Goal: Use online tool/utility: Utilize a website feature to perform a specific function

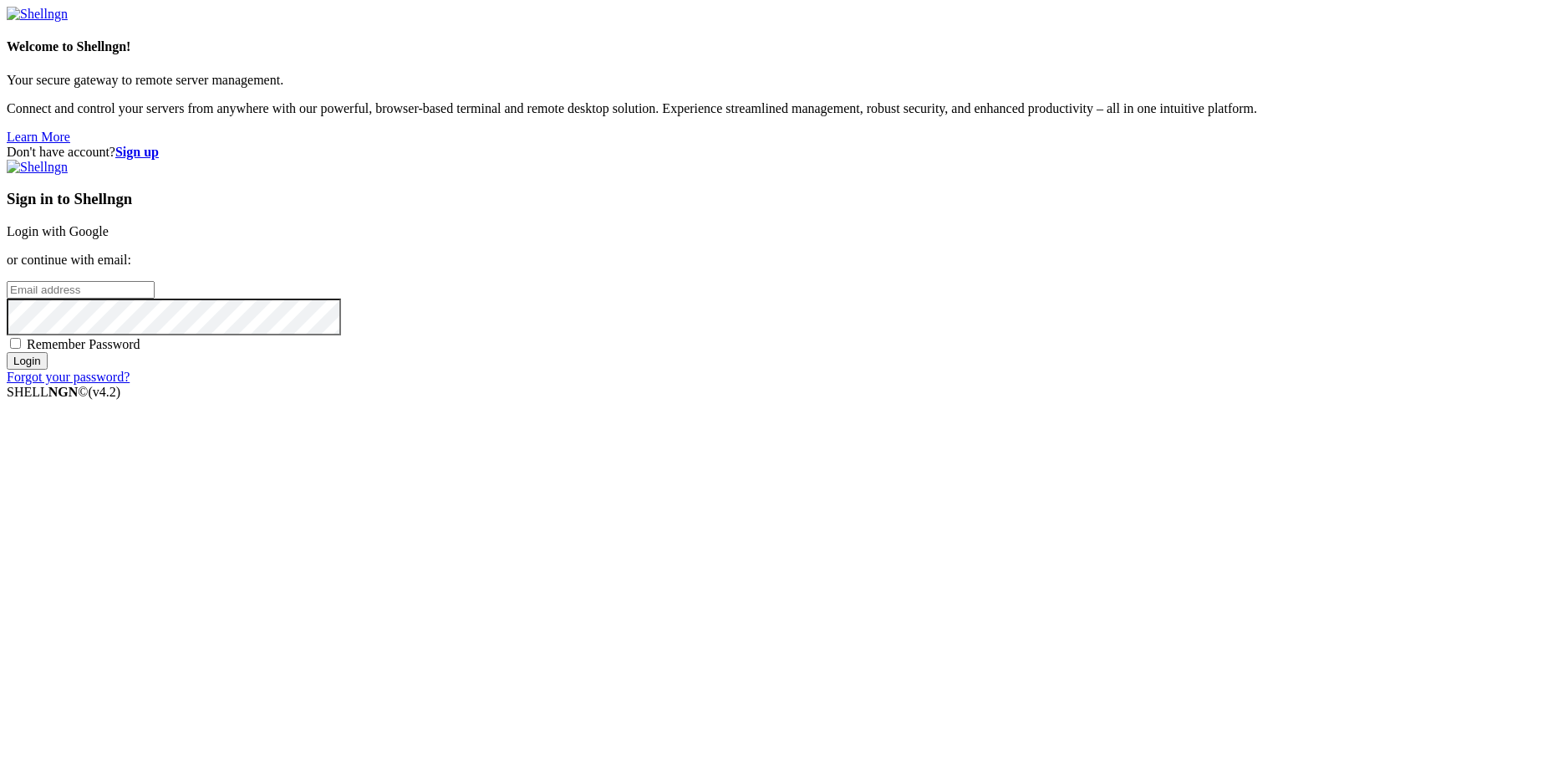
click at [109, 238] on link "Login with Google" at bounding box center [57, 231] width 102 height 14
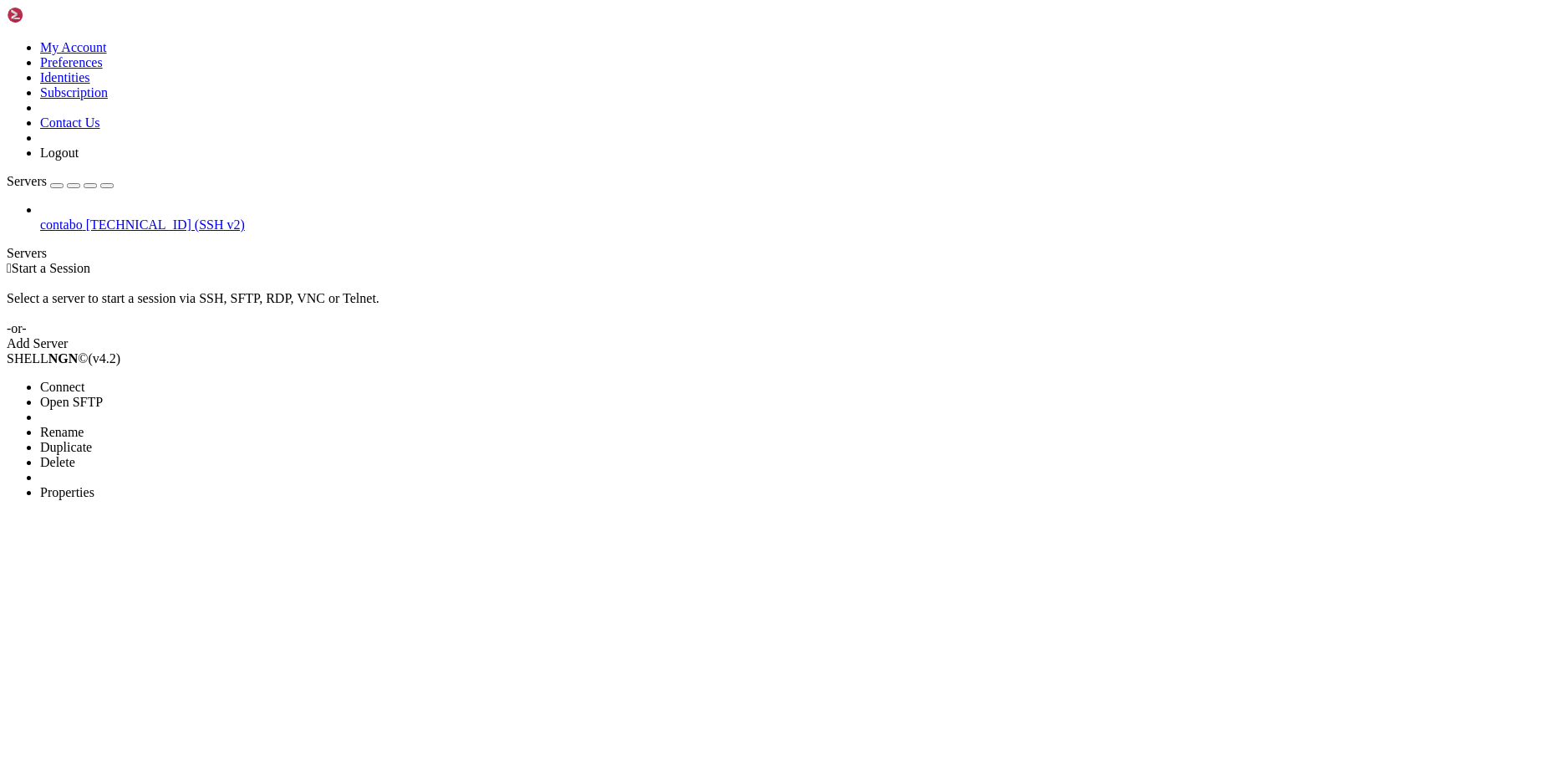
click at [95, 485] on span "Properties" at bounding box center [68, 492] width 54 height 14
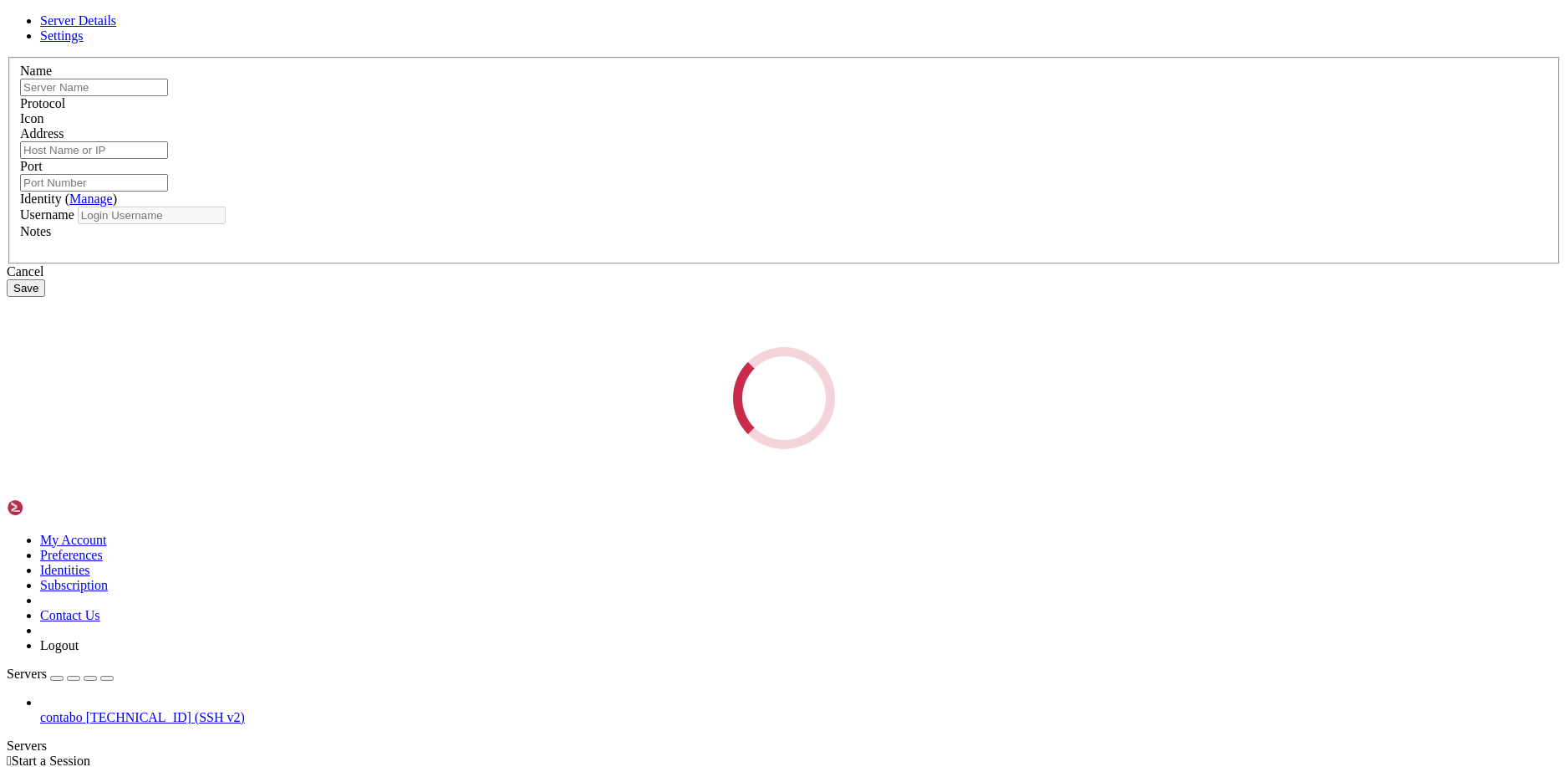
type input "contabo"
type input "[TECHNICAL_ID]"
type input "22"
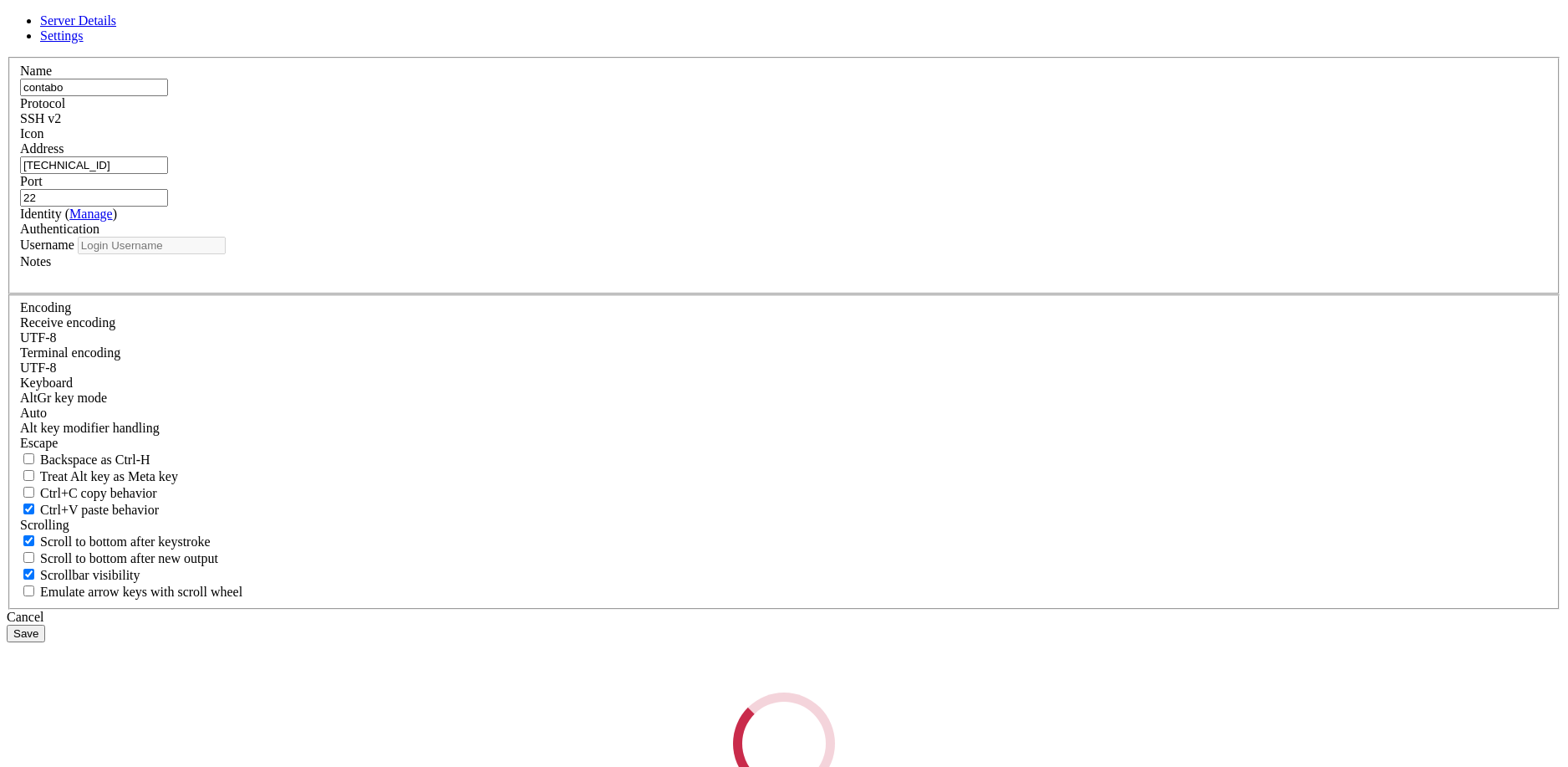
type input "root"
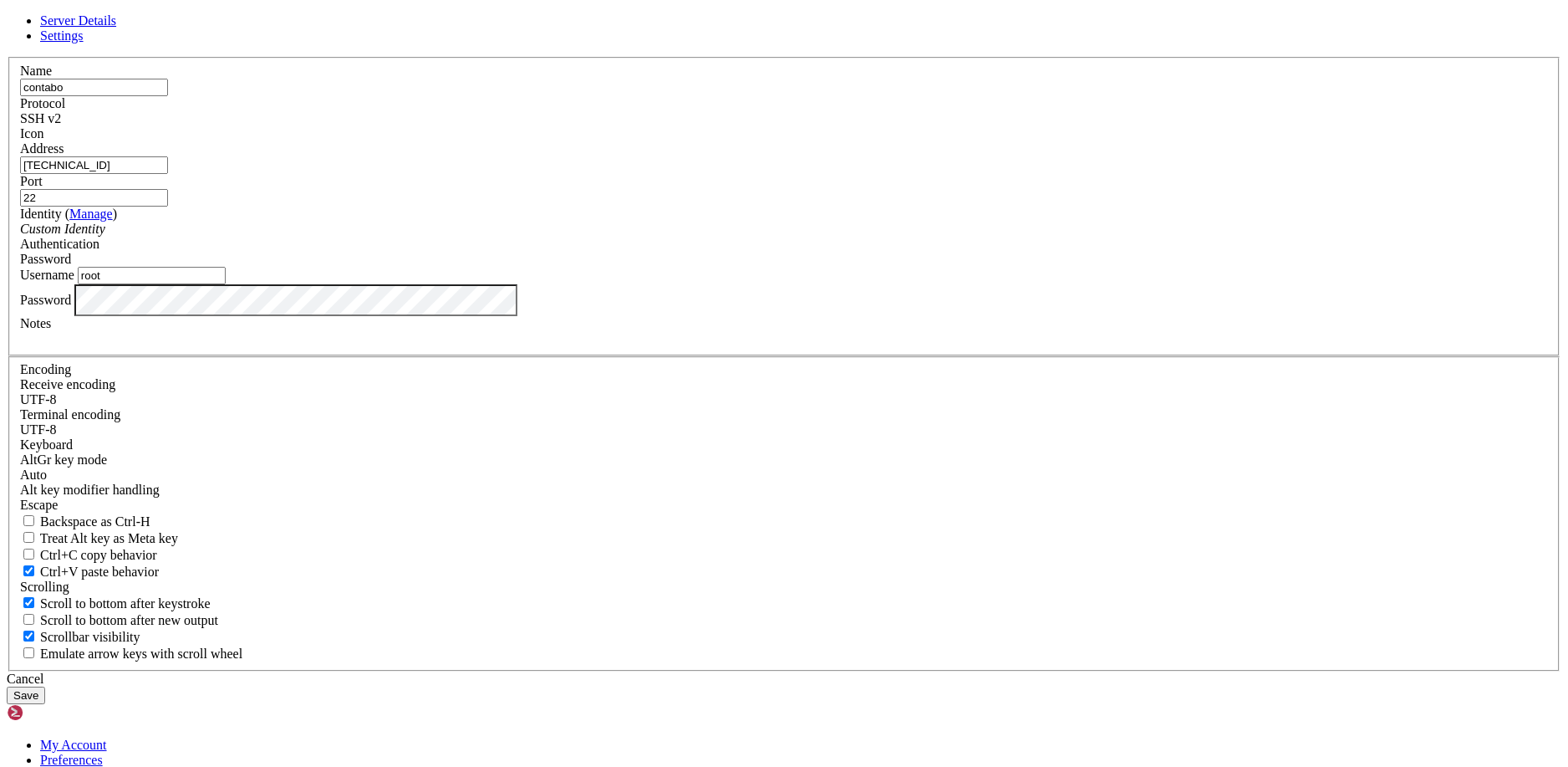
click at [168, 174] on input "[TECHNICAL_ID]" at bounding box center [94, 165] width 148 height 18
click at [7, 57] on icon at bounding box center [7, 57] width 0 height 0
